Goal: Entertainment & Leisure: Consume media (video, audio)

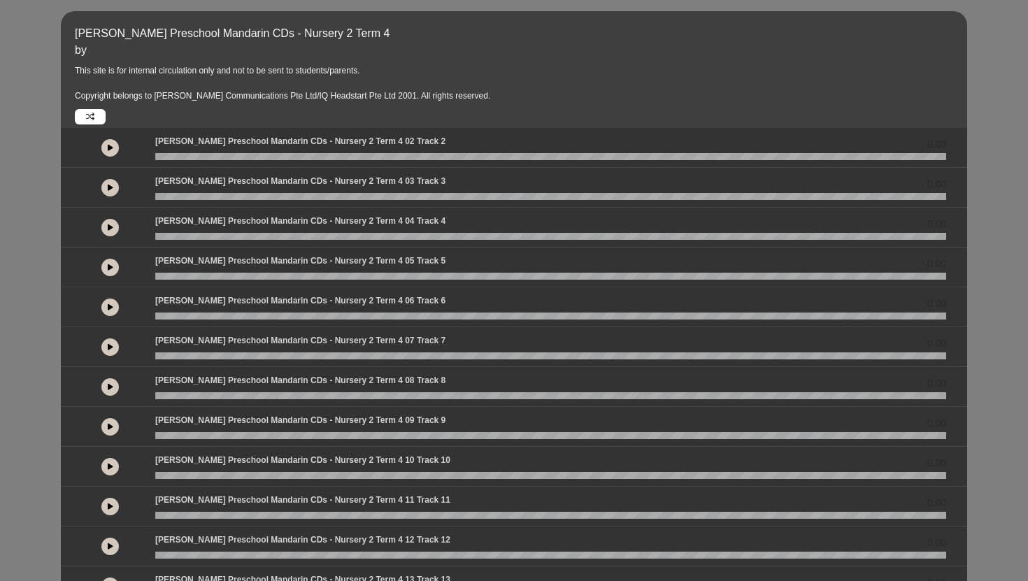
click at [106, 345] on button at bounding box center [109, 346] width 17 height 17
click at [108, 382] on button at bounding box center [109, 386] width 17 height 17
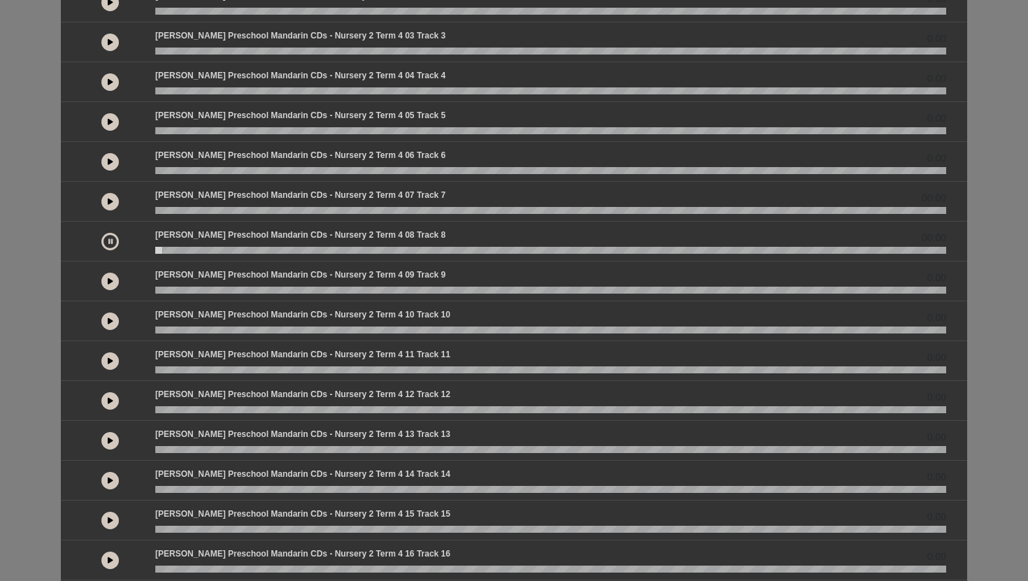
scroll to position [145, 0]
click at [116, 280] on button at bounding box center [109, 281] width 17 height 17
click at [108, 329] on button at bounding box center [109, 321] width 17 height 17
click at [113, 85] on icon at bounding box center [111, 82] width 6 height 7
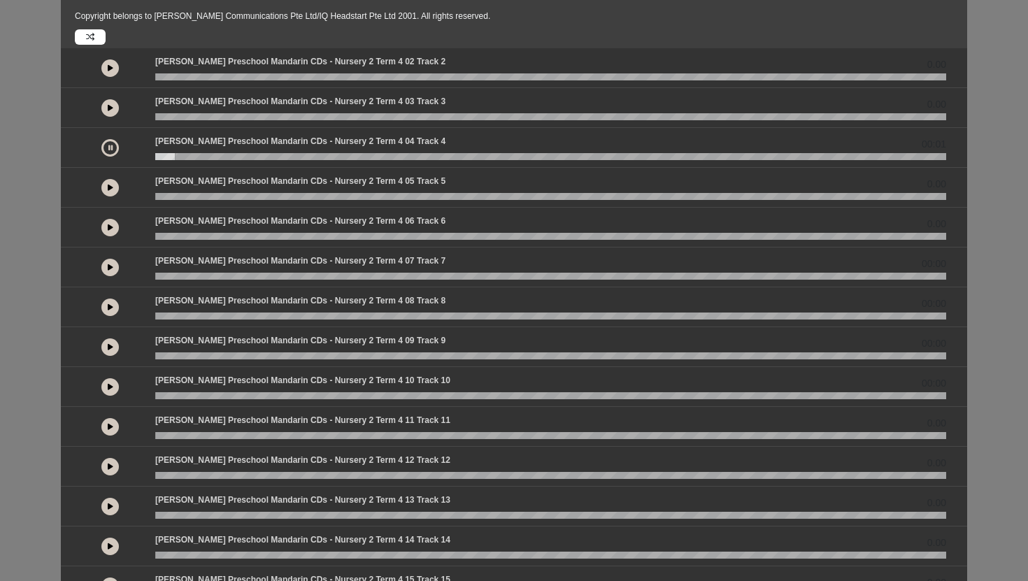
scroll to position [78, 0]
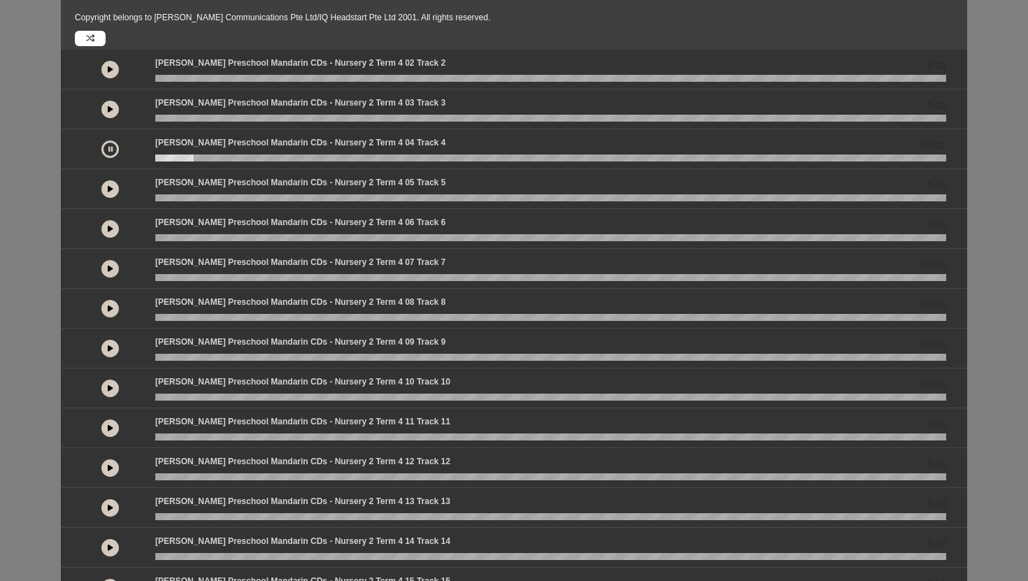
click at [108, 192] on icon at bounding box center [111, 188] width 6 height 7
click at [108, 230] on icon at bounding box center [111, 228] width 6 height 7
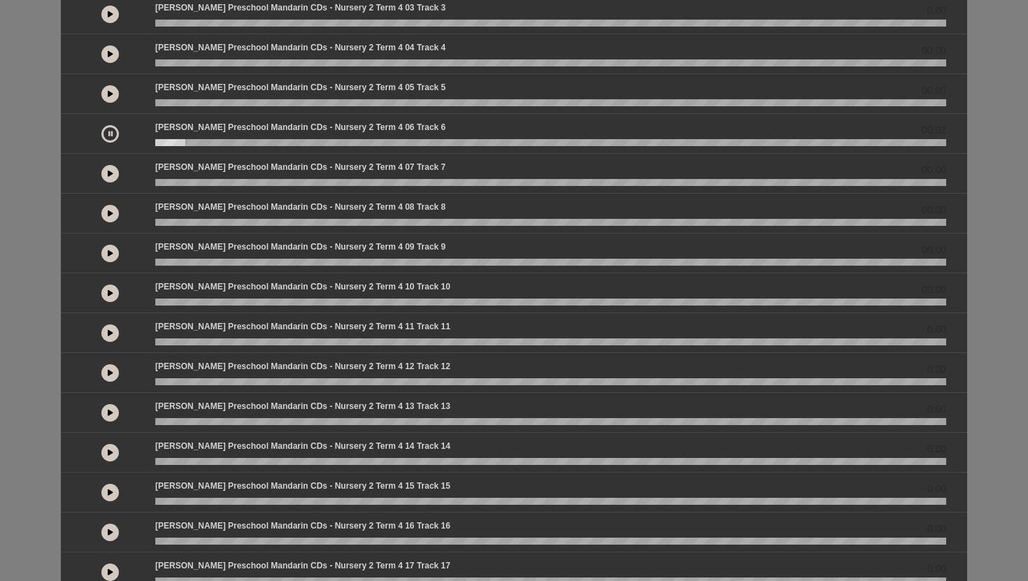
scroll to position [173, 0]
click at [110, 167] on button at bounding box center [109, 174] width 17 height 17
click at [111, 224] on div at bounding box center [109, 213] width 73 height 25
click at [111, 220] on button at bounding box center [109, 214] width 17 height 17
click at [113, 407] on button at bounding box center [109, 413] width 17 height 17
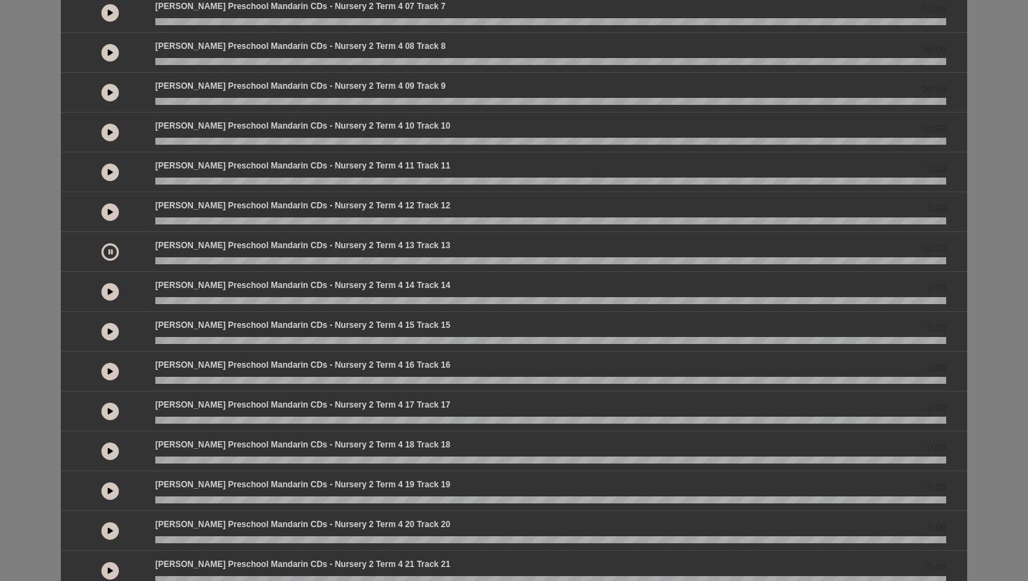
scroll to position [577, 0]
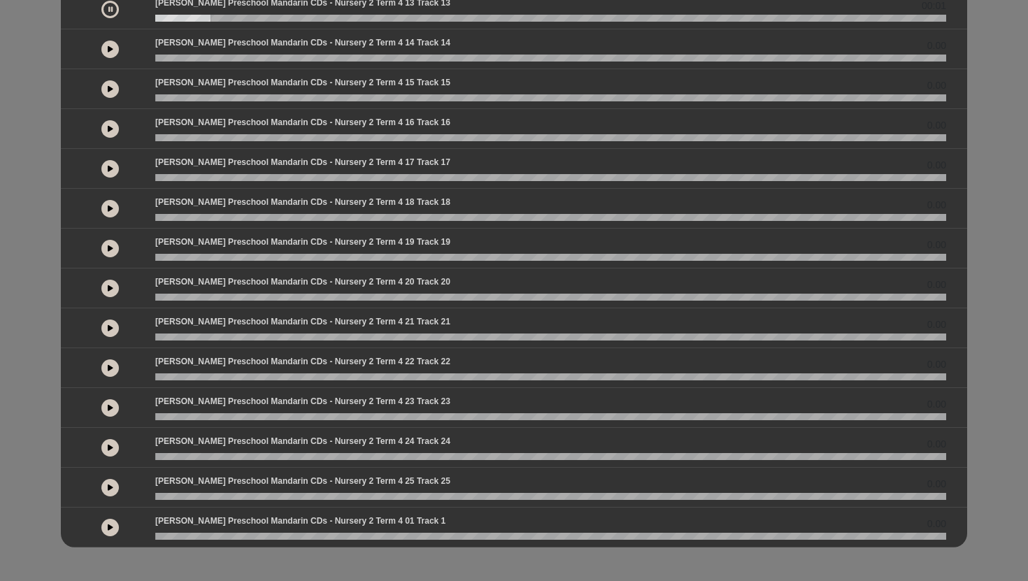
click at [108, 247] on icon at bounding box center [111, 248] width 6 height 7
click at [108, 205] on icon at bounding box center [111, 208] width 6 height 7
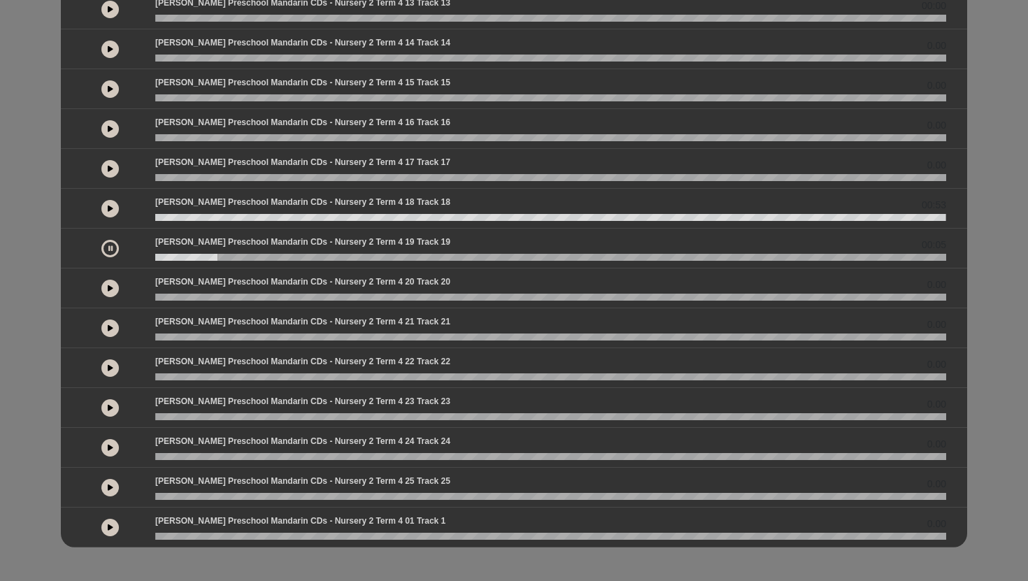
click at [102, 257] on div at bounding box center [109, 248] width 73 height 25
click at [107, 251] on button at bounding box center [109, 248] width 17 height 17
click at [104, 206] on button at bounding box center [109, 208] width 17 height 17
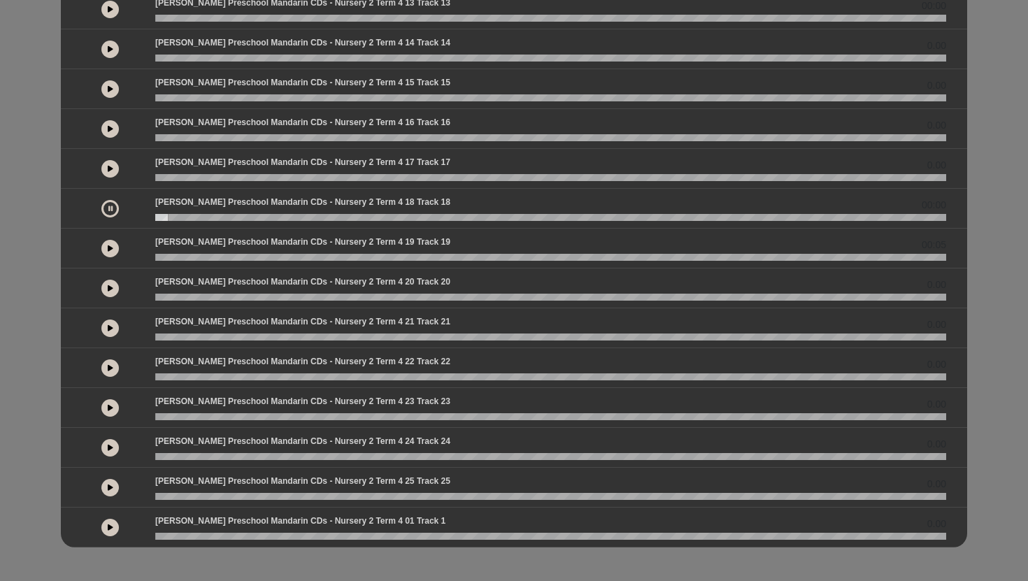
click at [108, 206] on icon at bounding box center [110, 208] width 4 height 7
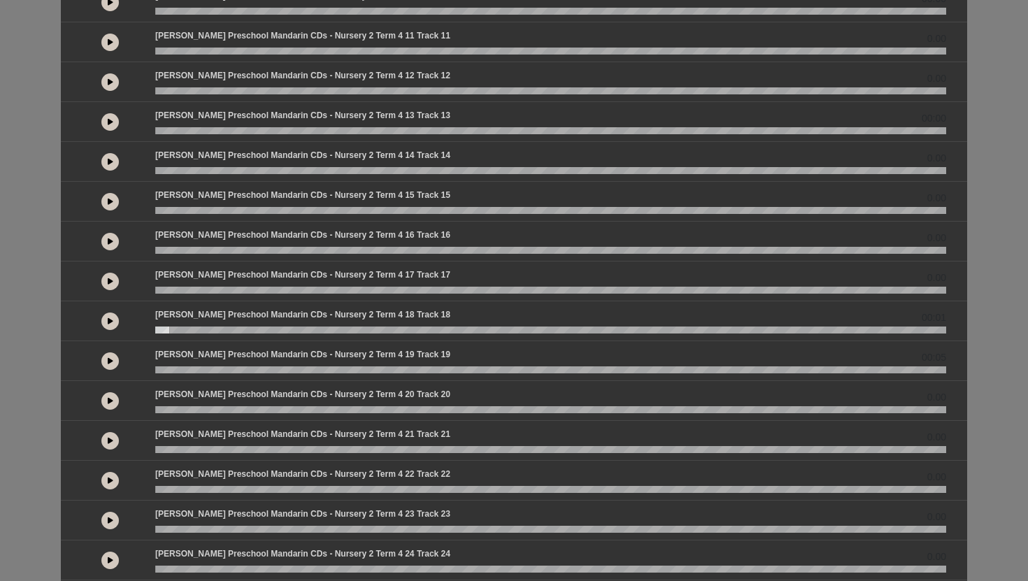
click at [108, 279] on icon at bounding box center [111, 281] width 6 height 7
click at [113, 239] on button at bounding box center [109, 241] width 17 height 17
click at [108, 196] on button at bounding box center [109, 201] width 17 height 17
click at [110, 156] on button at bounding box center [109, 161] width 17 height 17
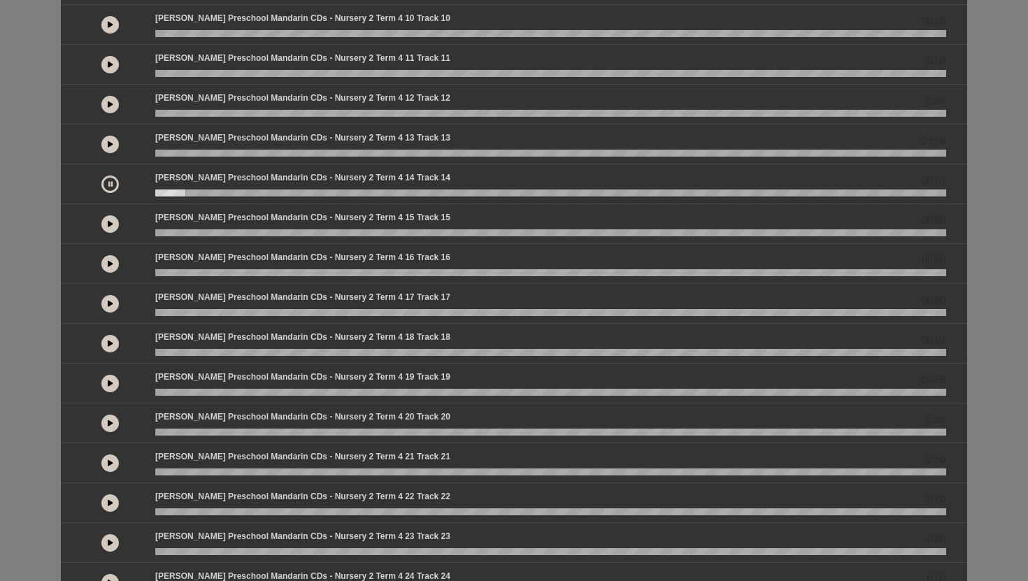
scroll to position [436, 0]
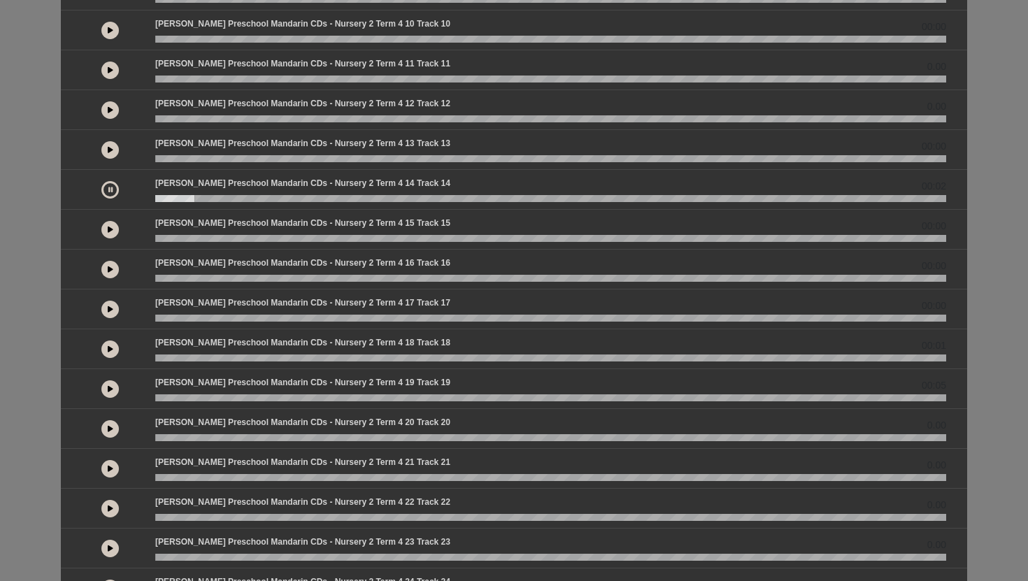
click at [110, 142] on button at bounding box center [109, 149] width 17 height 17
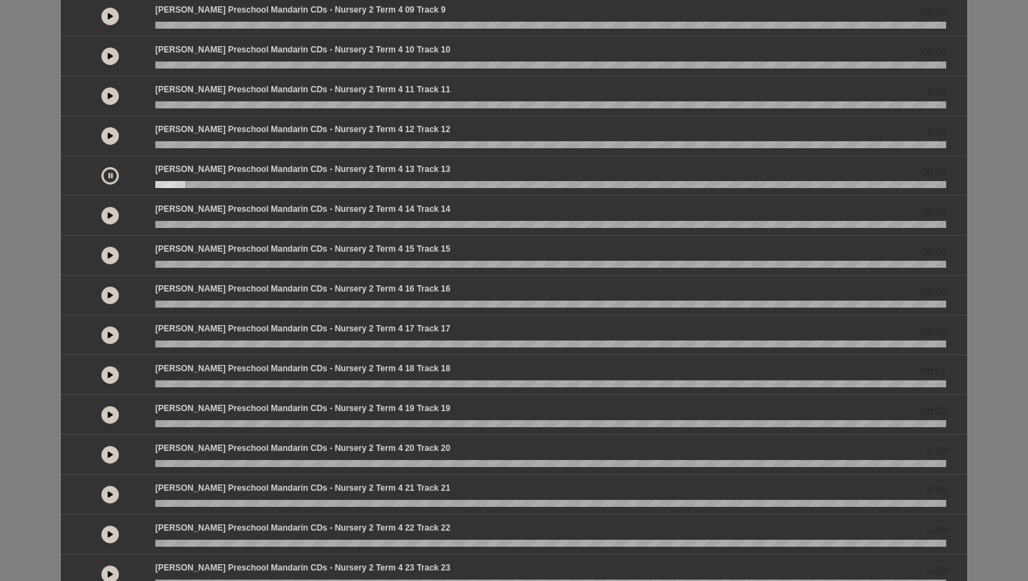
scroll to position [380, 0]
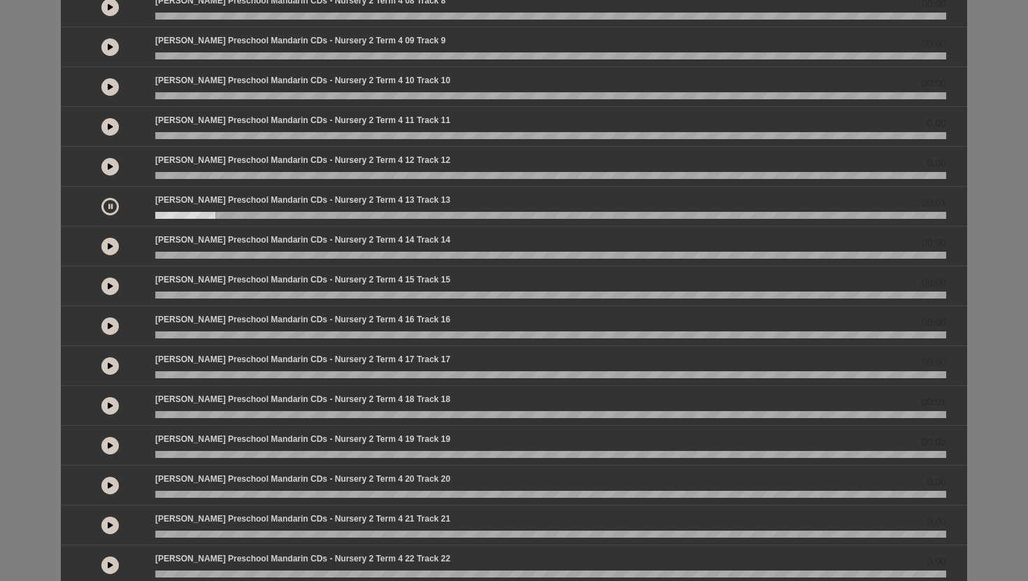
click at [109, 171] on button at bounding box center [109, 166] width 17 height 17
click at [108, 126] on icon at bounding box center [111, 126] width 6 height 7
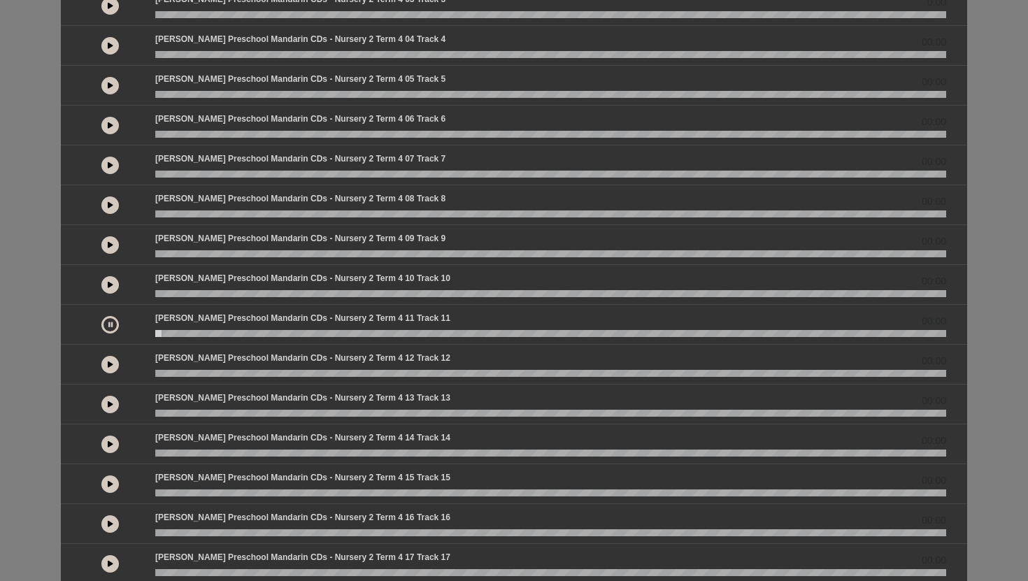
scroll to position [172, 0]
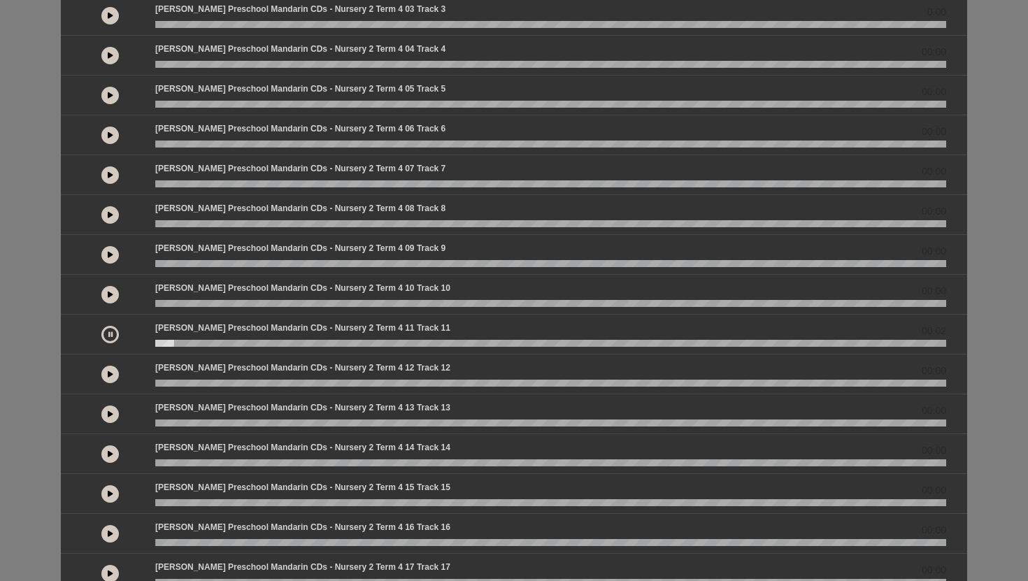
click at [119, 291] on div at bounding box center [109, 294] width 73 height 25
click at [116, 291] on button at bounding box center [109, 294] width 17 height 17
click at [113, 255] on button at bounding box center [109, 254] width 17 height 17
click at [109, 211] on icon at bounding box center [111, 214] width 6 height 7
click at [105, 173] on button at bounding box center [109, 174] width 17 height 17
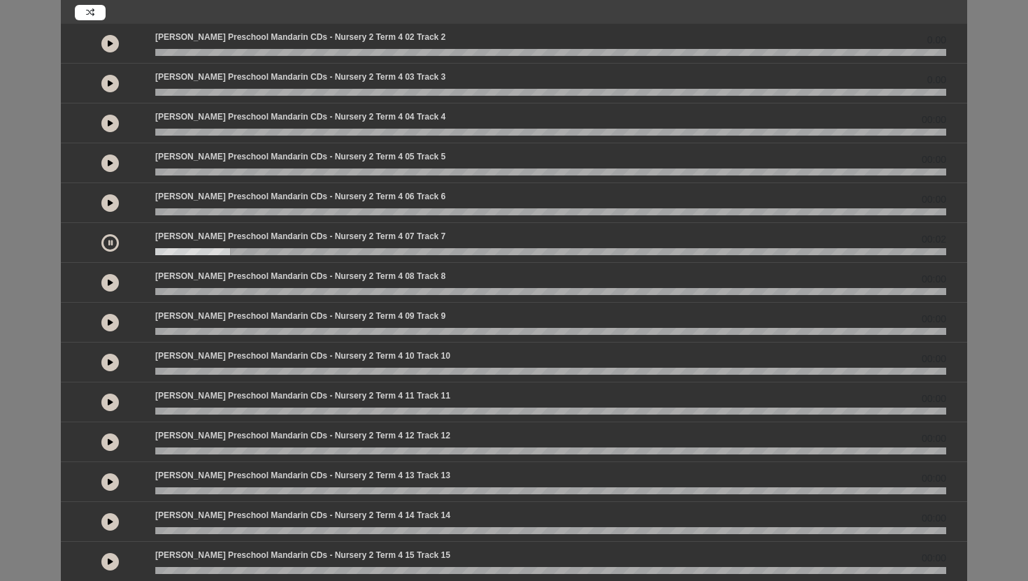
scroll to position [106, 0]
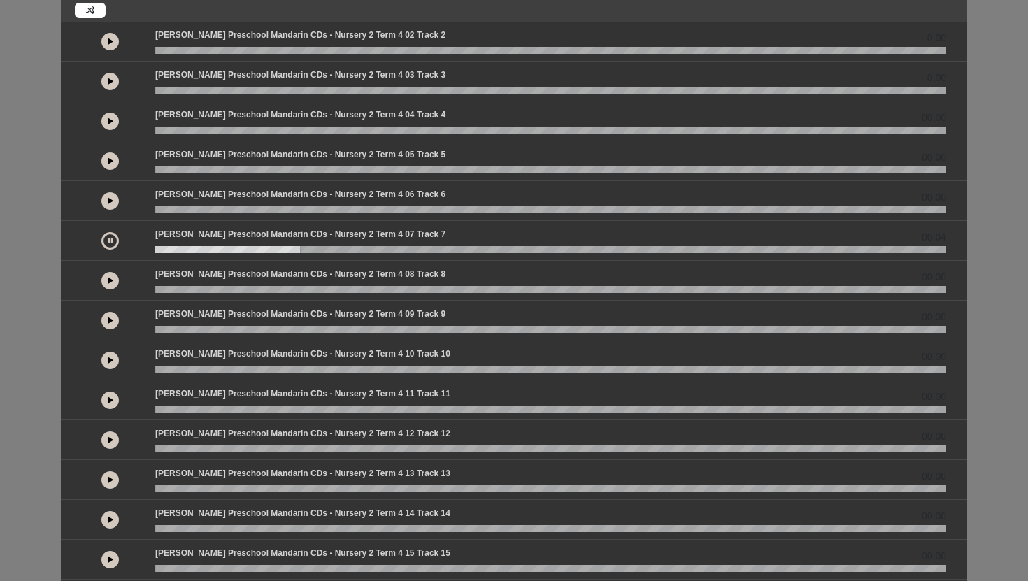
click at [111, 202] on icon at bounding box center [111, 200] width 6 height 7
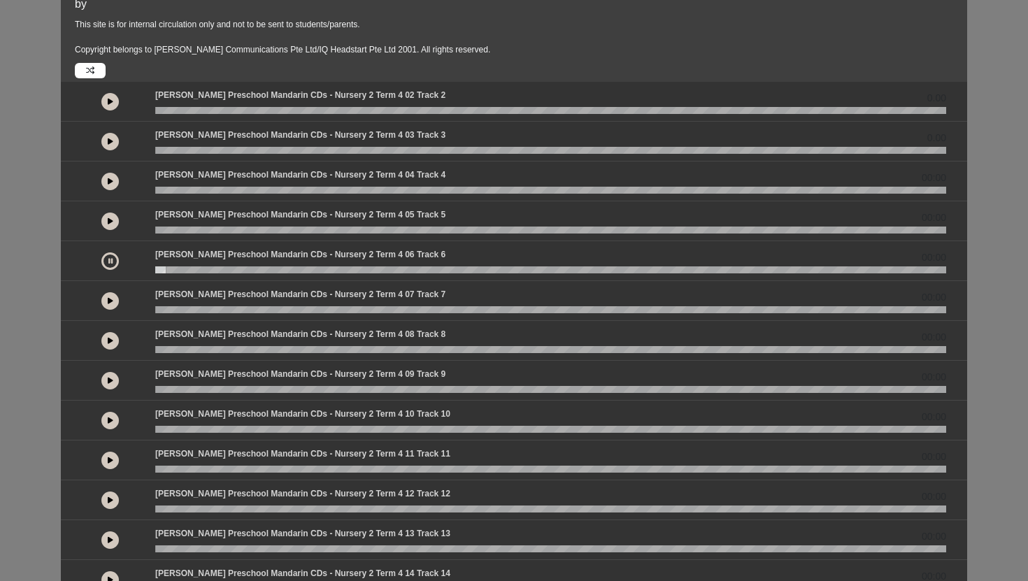
scroll to position [40, 0]
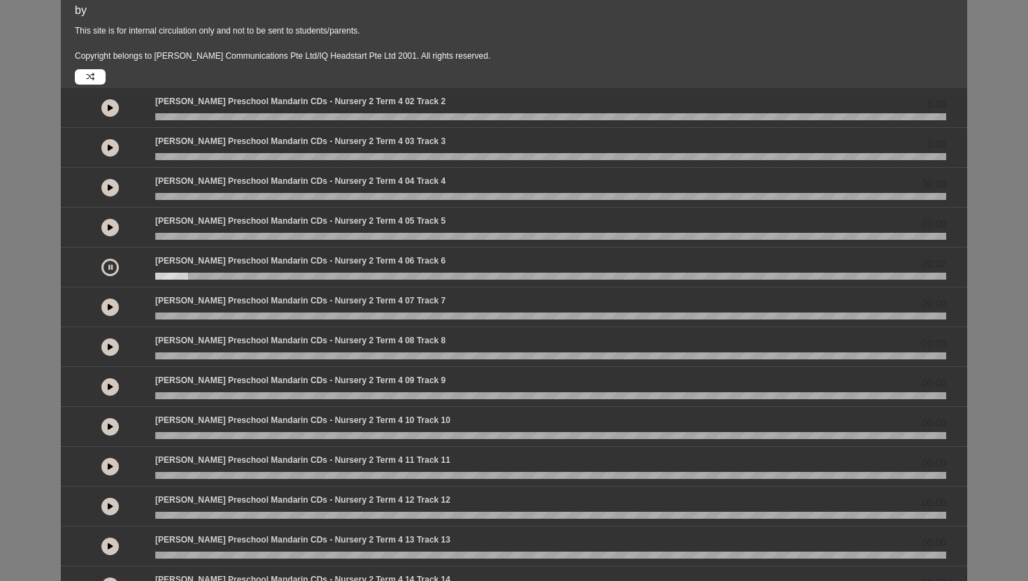
click at [110, 226] on icon at bounding box center [111, 227] width 6 height 7
click at [110, 195] on button at bounding box center [109, 187] width 17 height 17
click at [114, 136] on div at bounding box center [109, 147] width 73 height 25
click at [112, 153] on button at bounding box center [109, 147] width 17 height 17
click at [111, 103] on button at bounding box center [109, 107] width 17 height 17
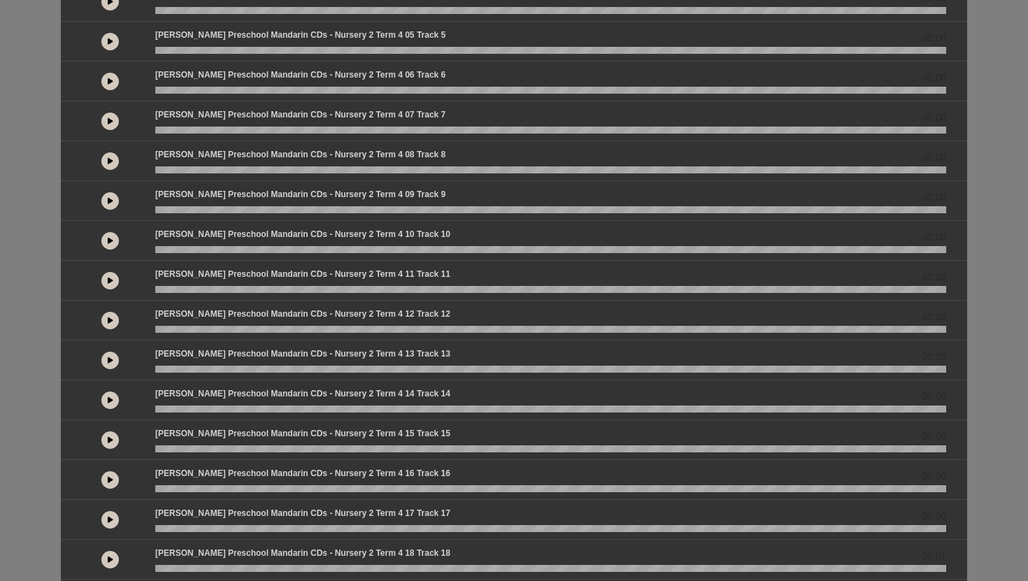
scroll to position [387, 0]
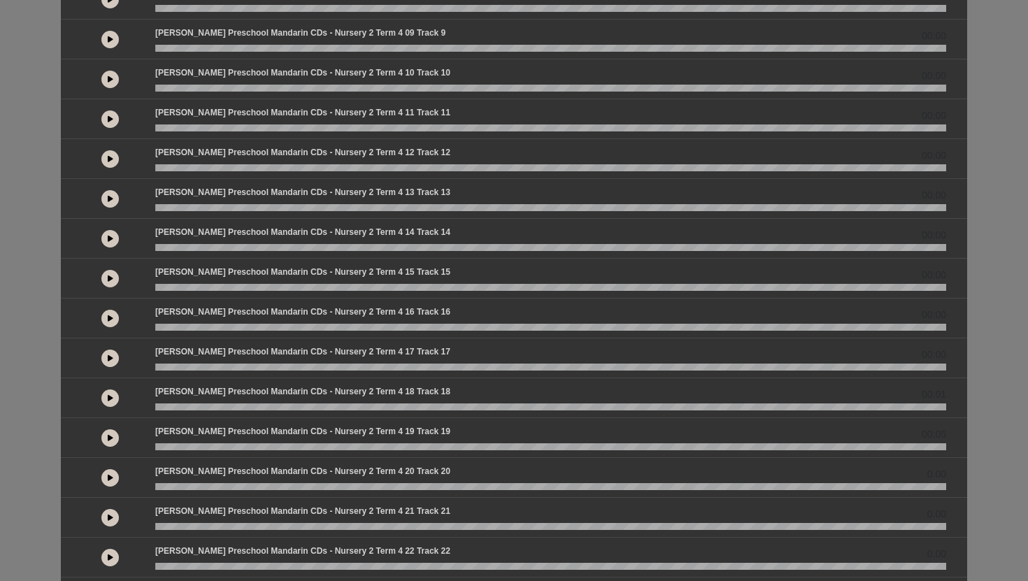
click at [112, 400] on icon at bounding box center [111, 397] width 6 height 7
click at [107, 444] on button at bounding box center [109, 437] width 17 height 17
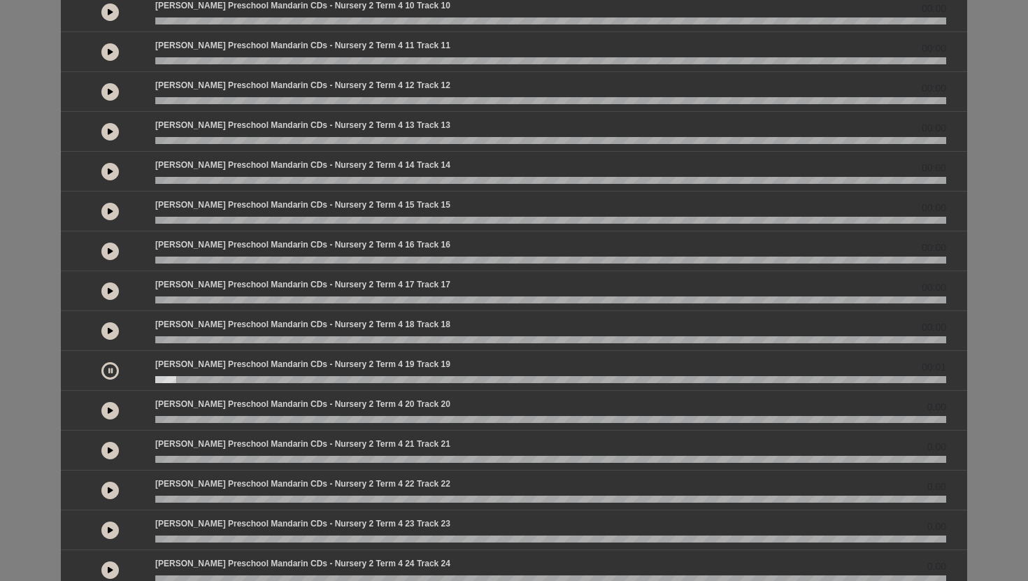
scroll to position [457, 0]
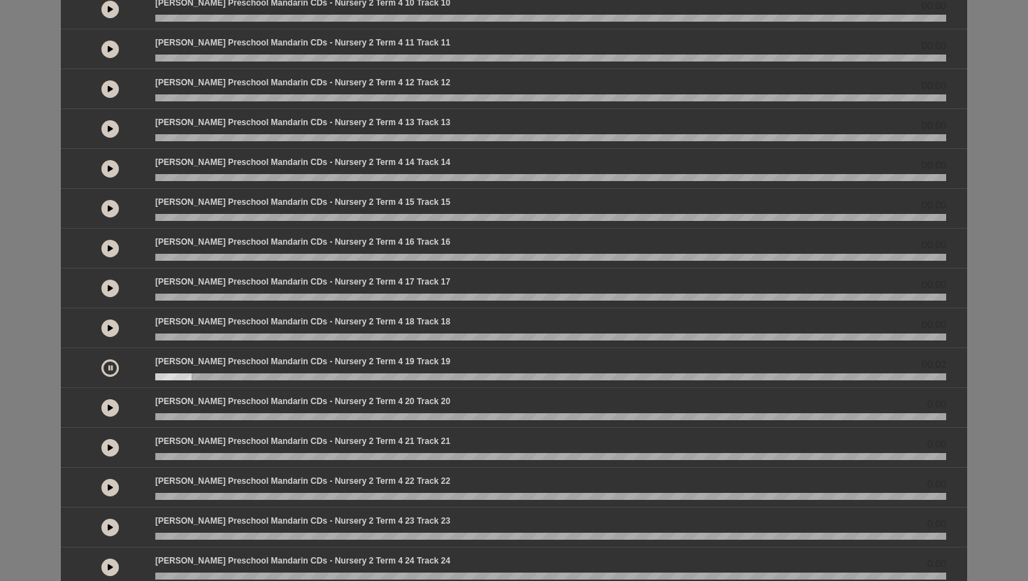
click at [111, 408] on icon at bounding box center [111, 407] width 6 height 7
click at [113, 450] on button at bounding box center [109, 447] width 17 height 17
click at [447, 415] on wave at bounding box center [550, 416] width 791 height 7
click at [447, 418] on wave at bounding box center [550, 416] width 791 height 7
click at [117, 403] on button at bounding box center [109, 407] width 17 height 17
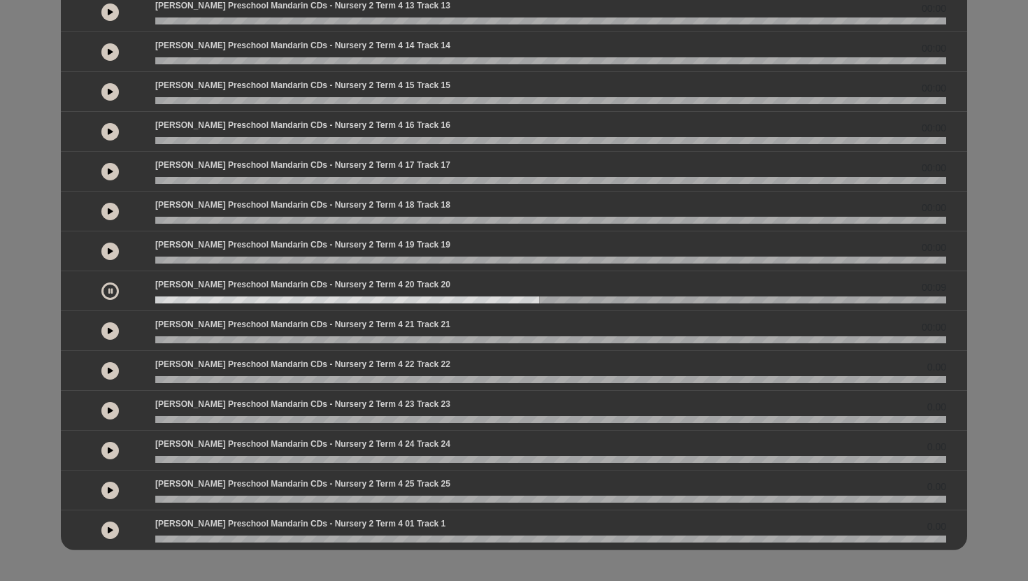
scroll to position [575, 0]
click at [110, 374] on button at bounding box center [109, 369] width 17 height 17
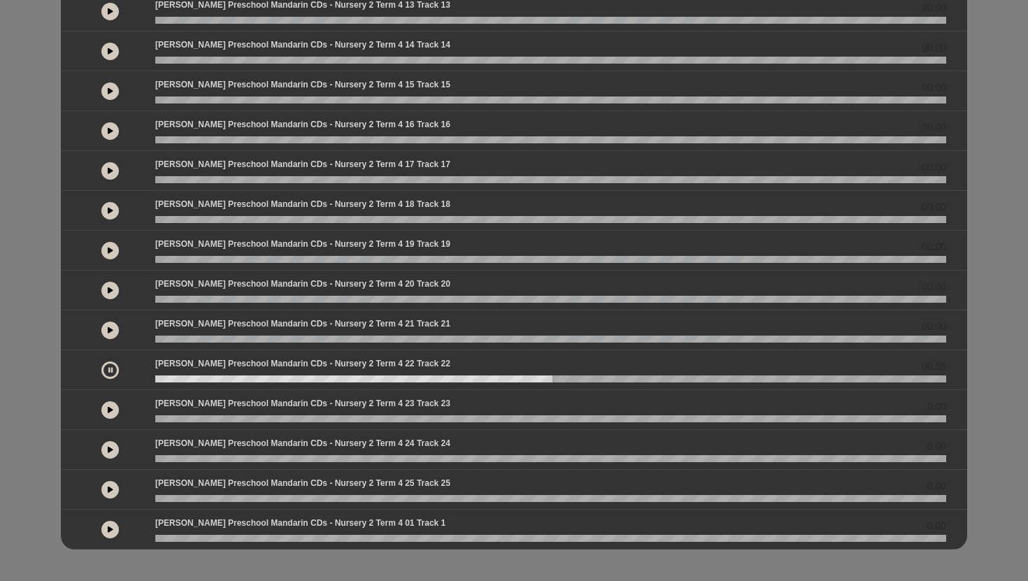
click at [108, 370] on icon at bounding box center [110, 369] width 4 height 7
